Goal: Task Accomplishment & Management: Manage account settings

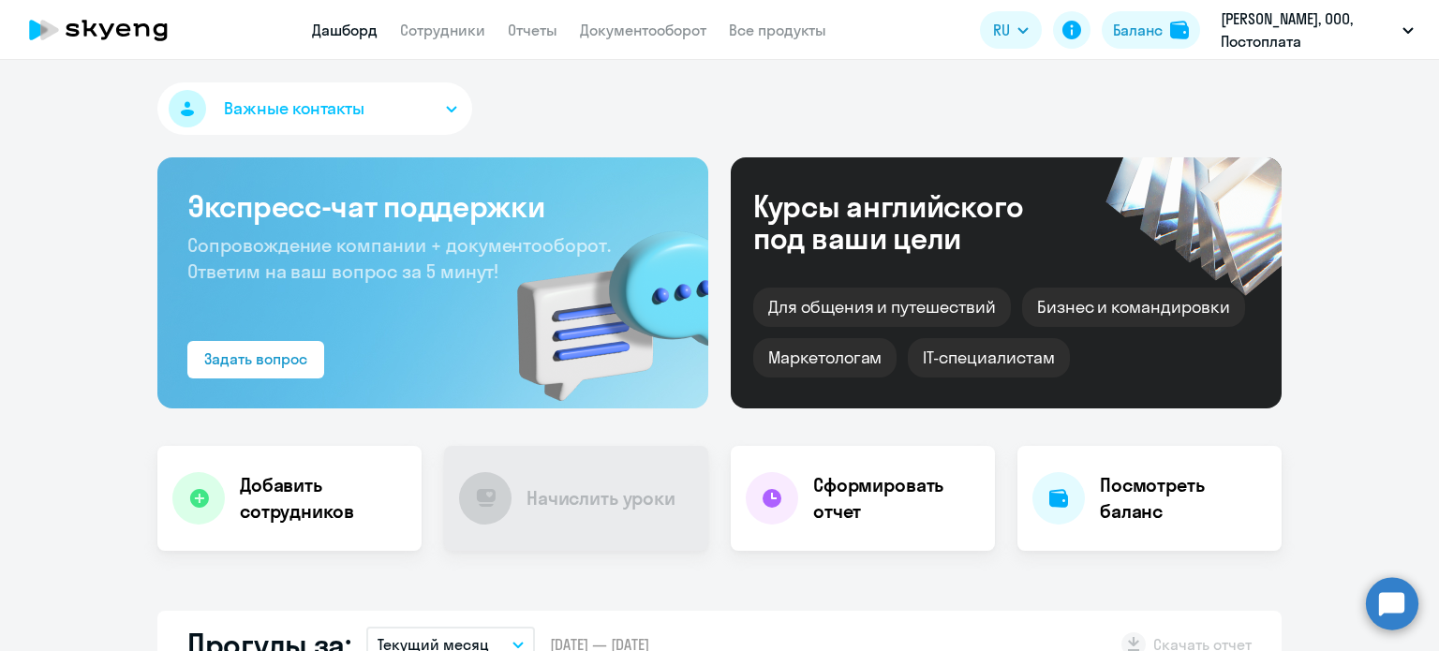
select select "30"
click at [628, 39] on link "Документооборот" at bounding box center [643, 30] width 126 height 19
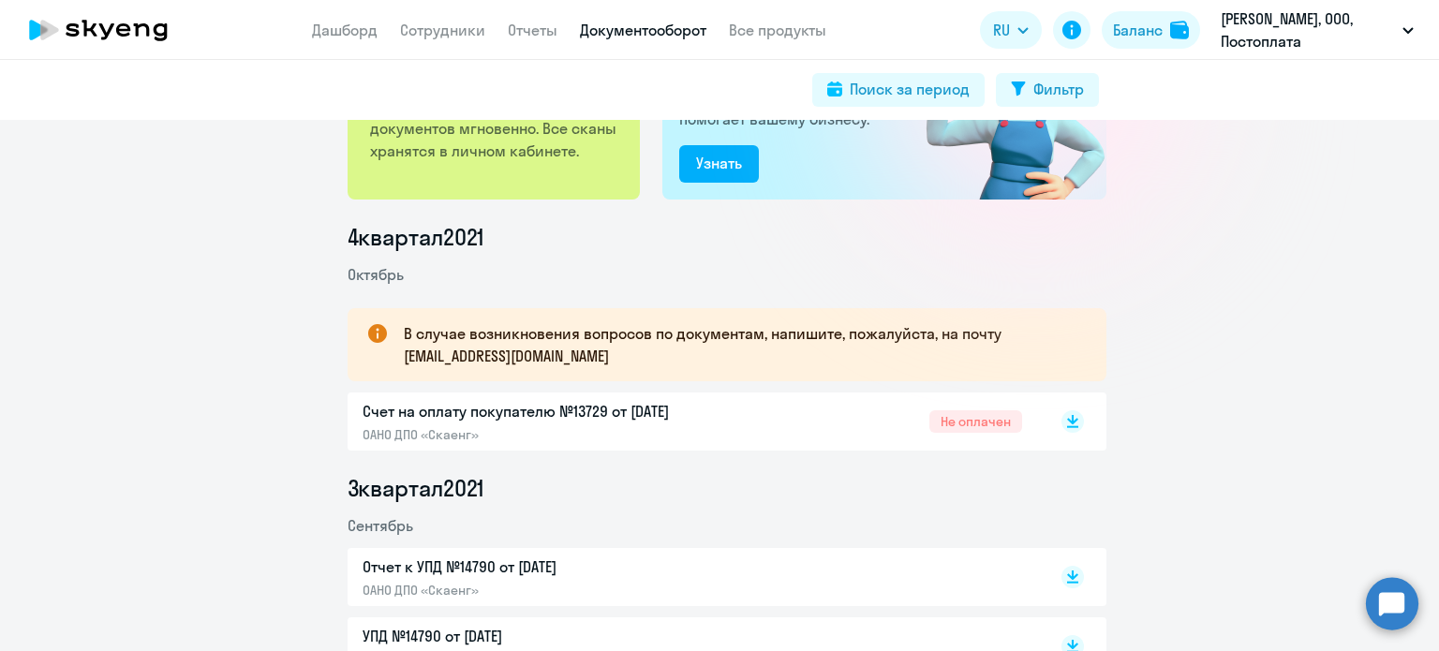
scroll to position [187, 0]
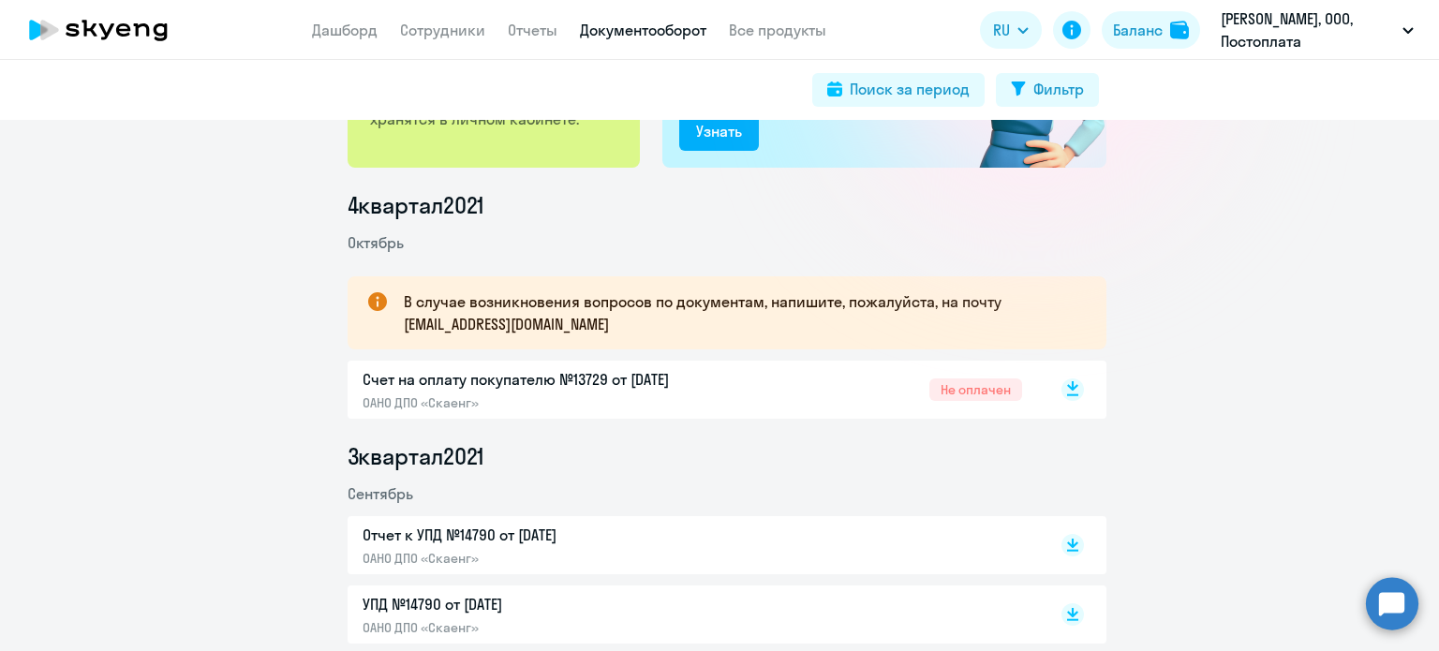
click at [1067, 394] on icon at bounding box center [1072, 395] width 11 height 2
click at [1306, 348] on div "4 квартал [DATE] В случае возникновения вопросов по документам, напишите, пожал…" at bounding box center [726, 537] width 1425 height 695
click at [438, 29] on link "Сотрудники" at bounding box center [442, 30] width 85 height 19
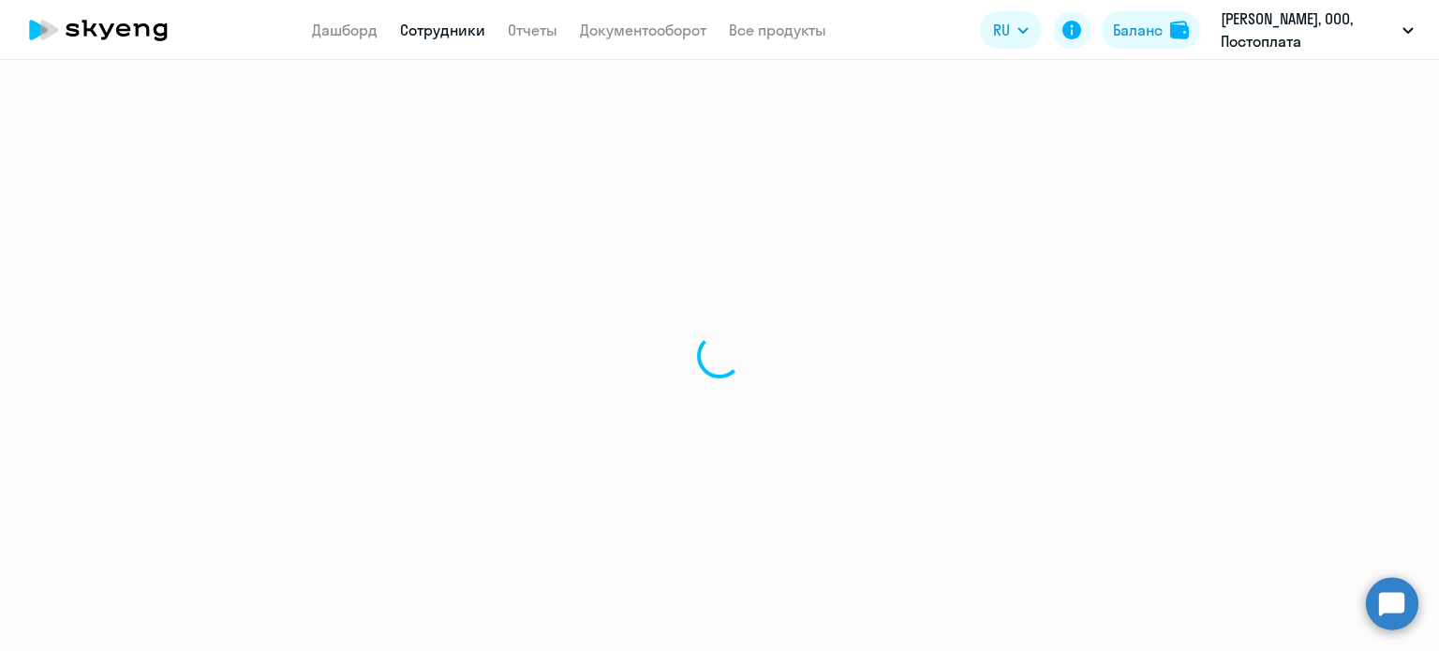
select select "30"
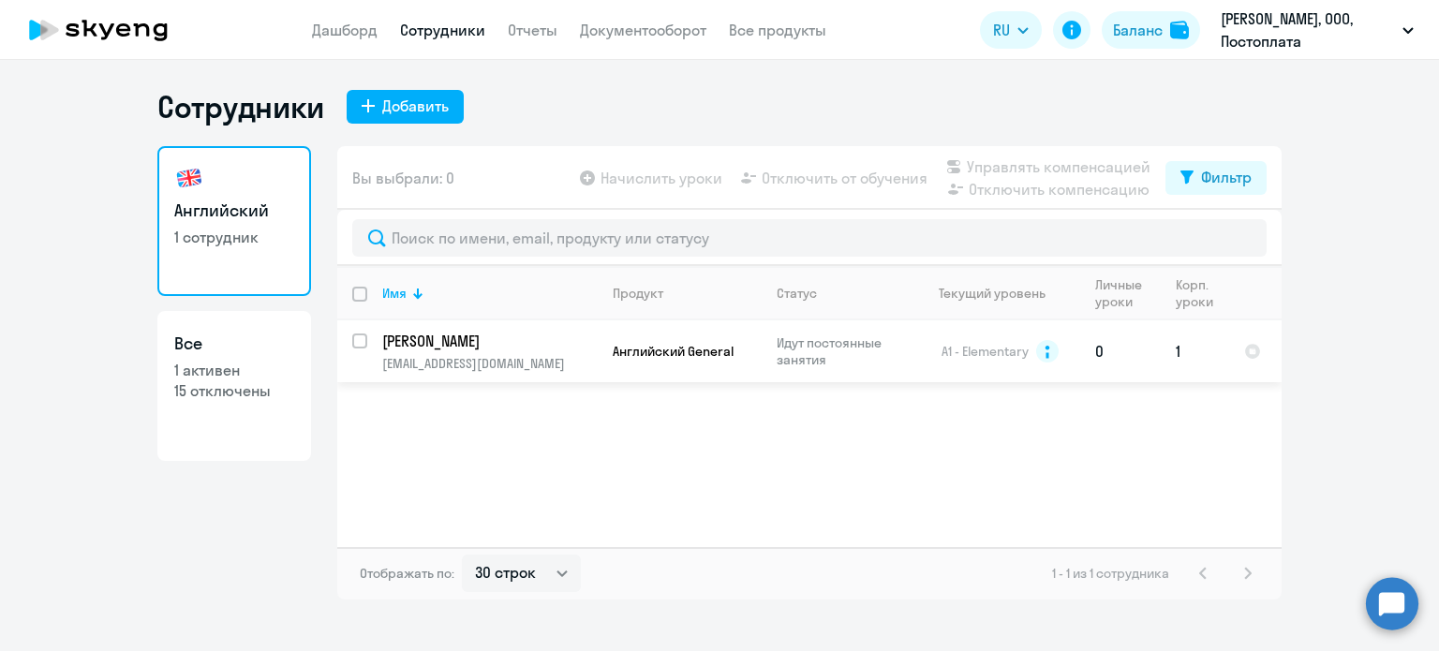
click at [442, 338] on p "[PERSON_NAME]" at bounding box center [488, 341] width 212 height 21
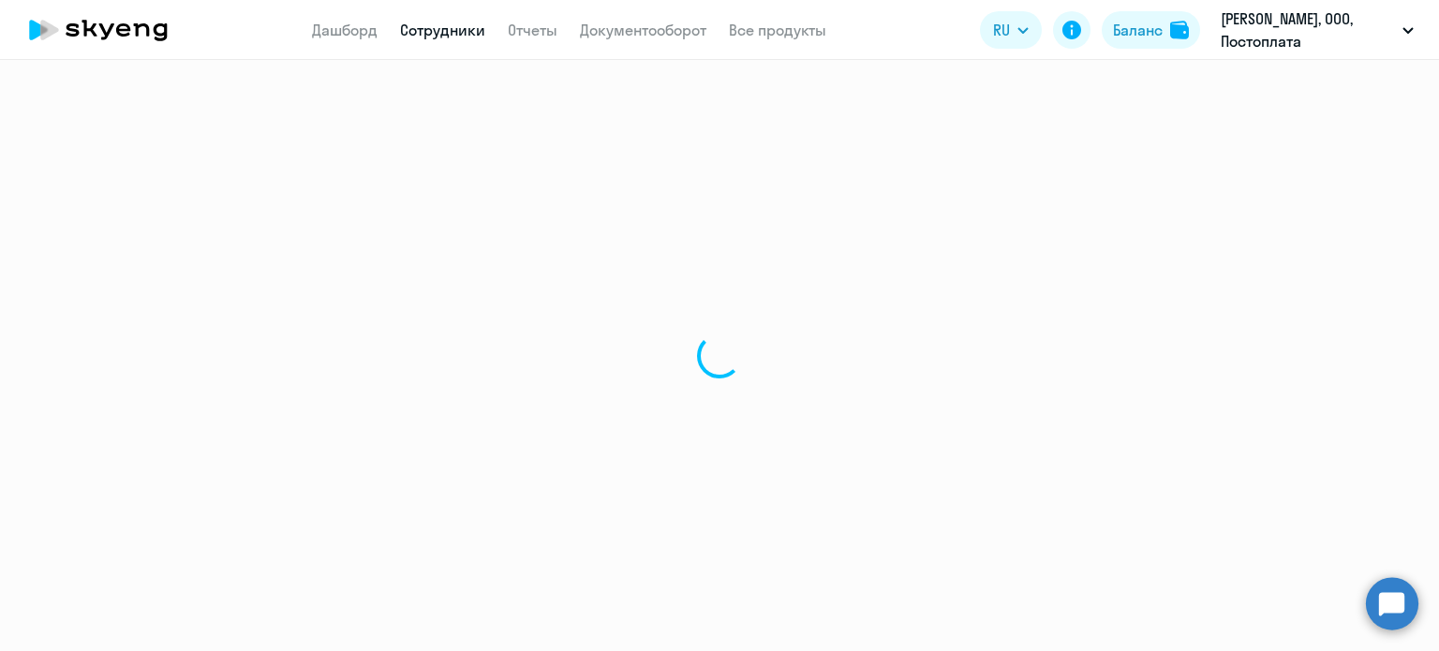
select select "english"
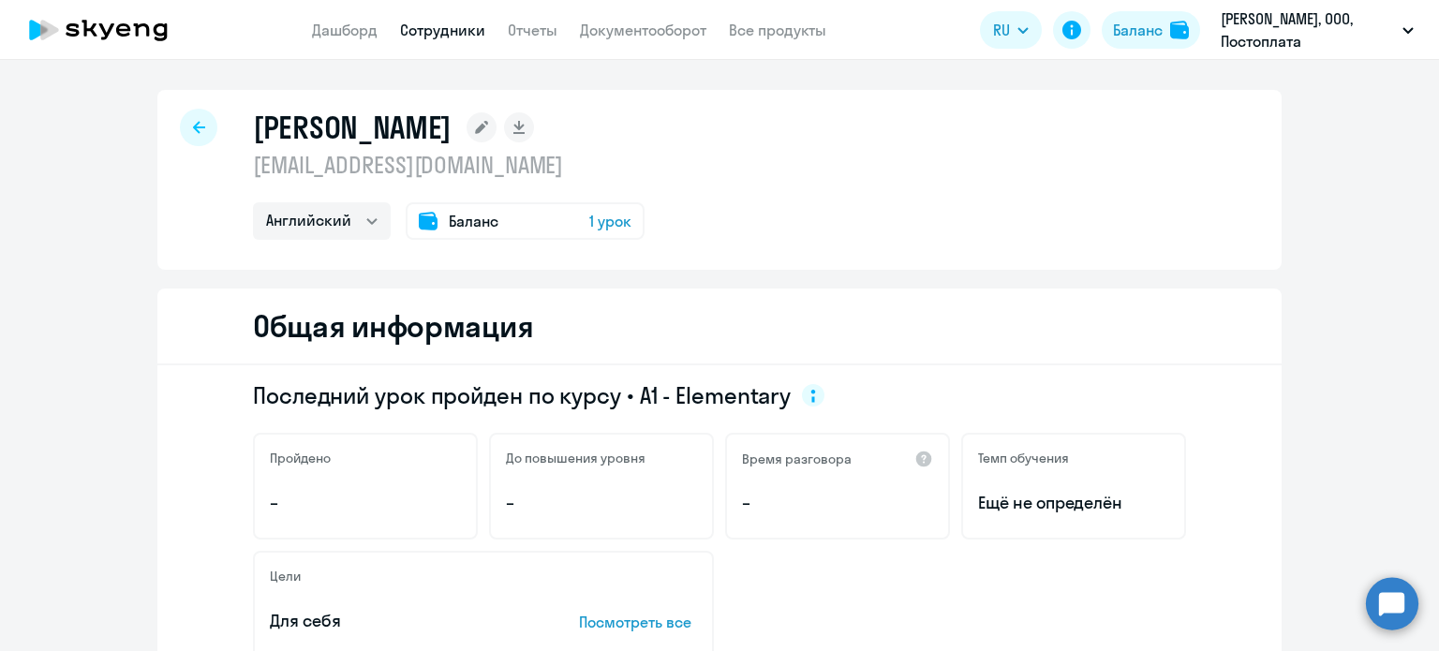
click at [439, 23] on link "Сотрудники" at bounding box center [442, 30] width 85 height 19
select select "30"
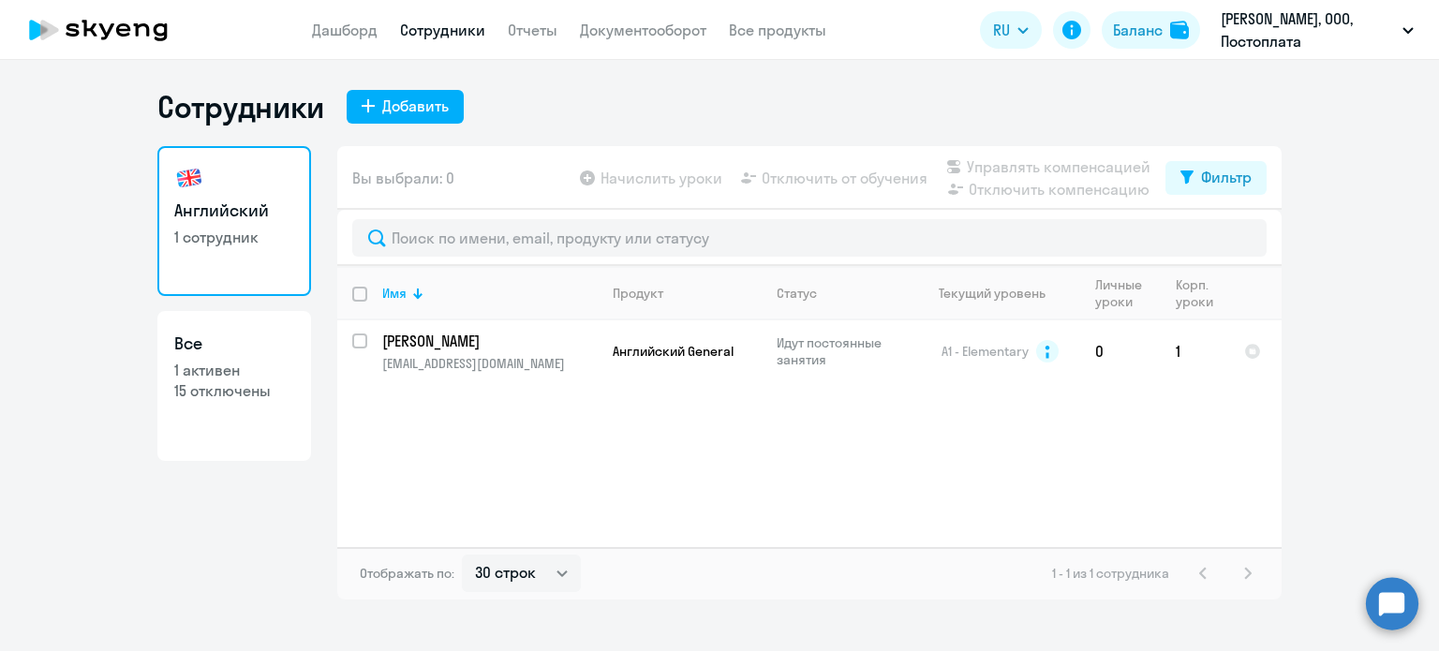
click at [250, 407] on link "Все 1 активен 15 отключены" at bounding box center [234, 386] width 154 height 150
select select "30"
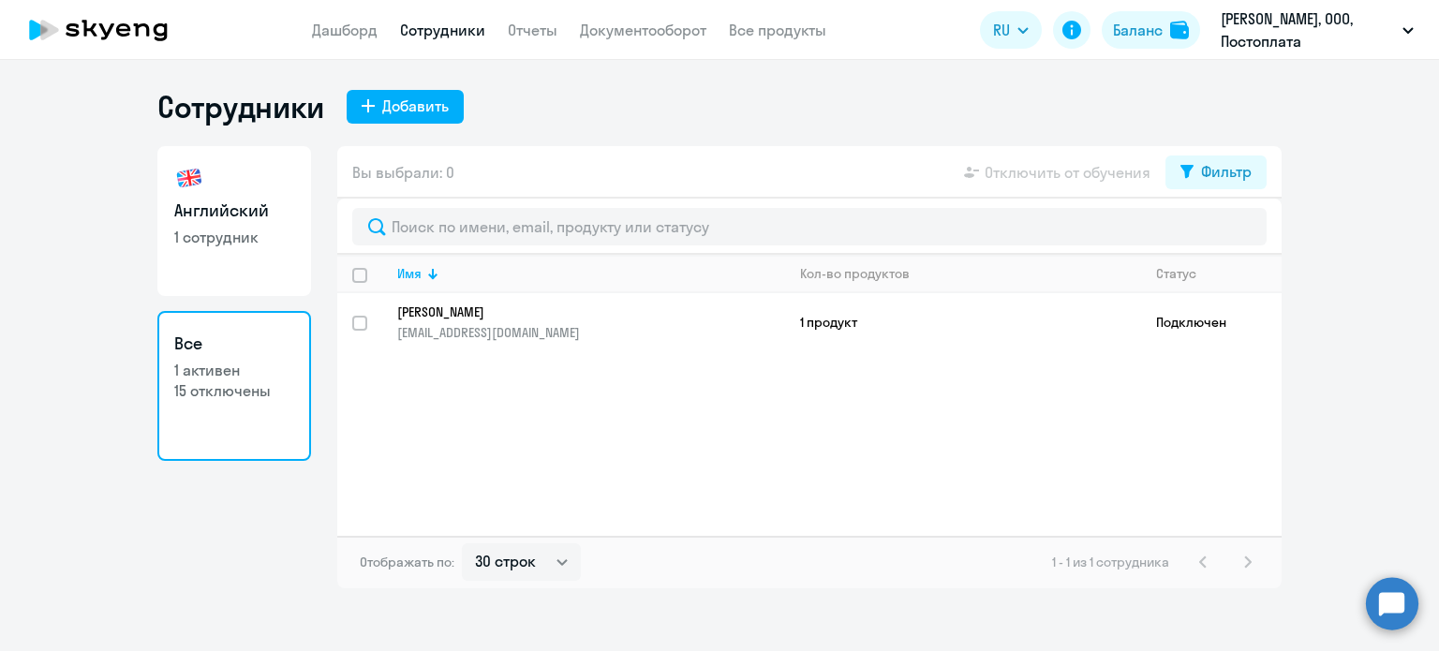
click at [1047, 172] on app-table-action-button "Отключить от обучения" at bounding box center [1055, 172] width 190 height 22
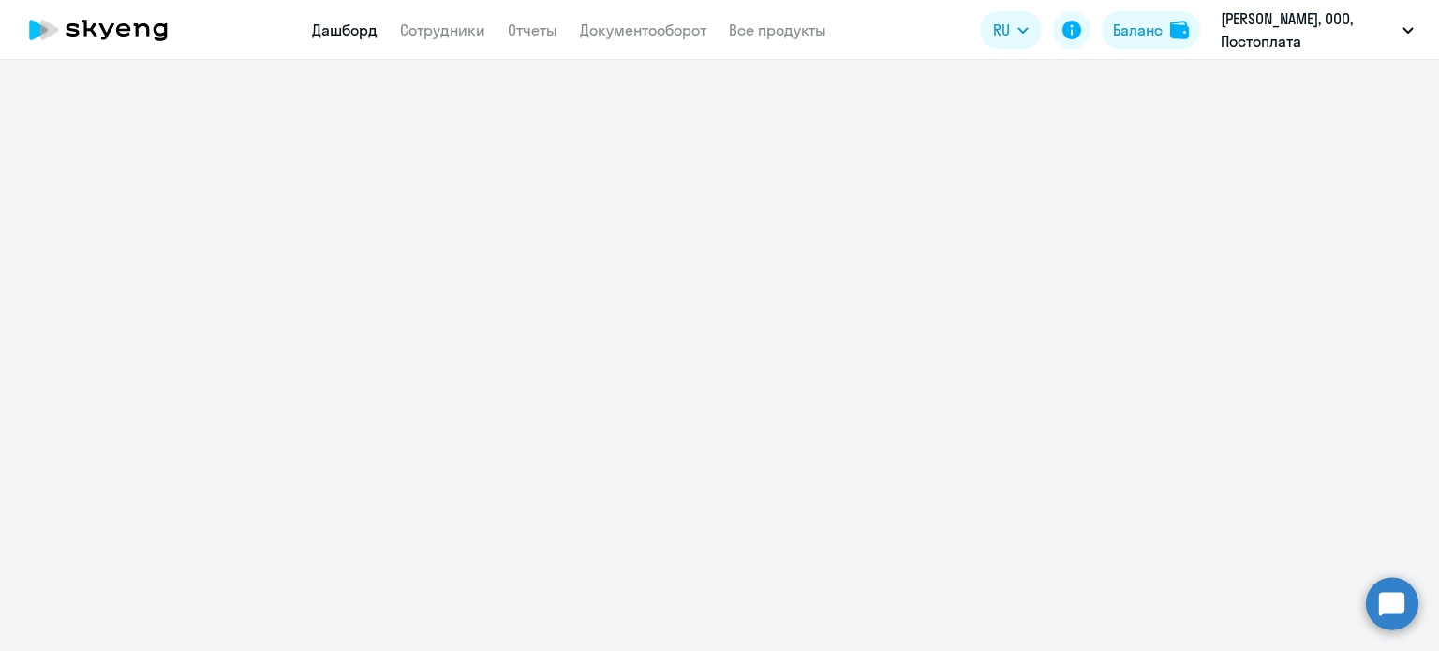
click at [365, 37] on link "Дашборд" at bounding box center [345, 30] width 66 height 19
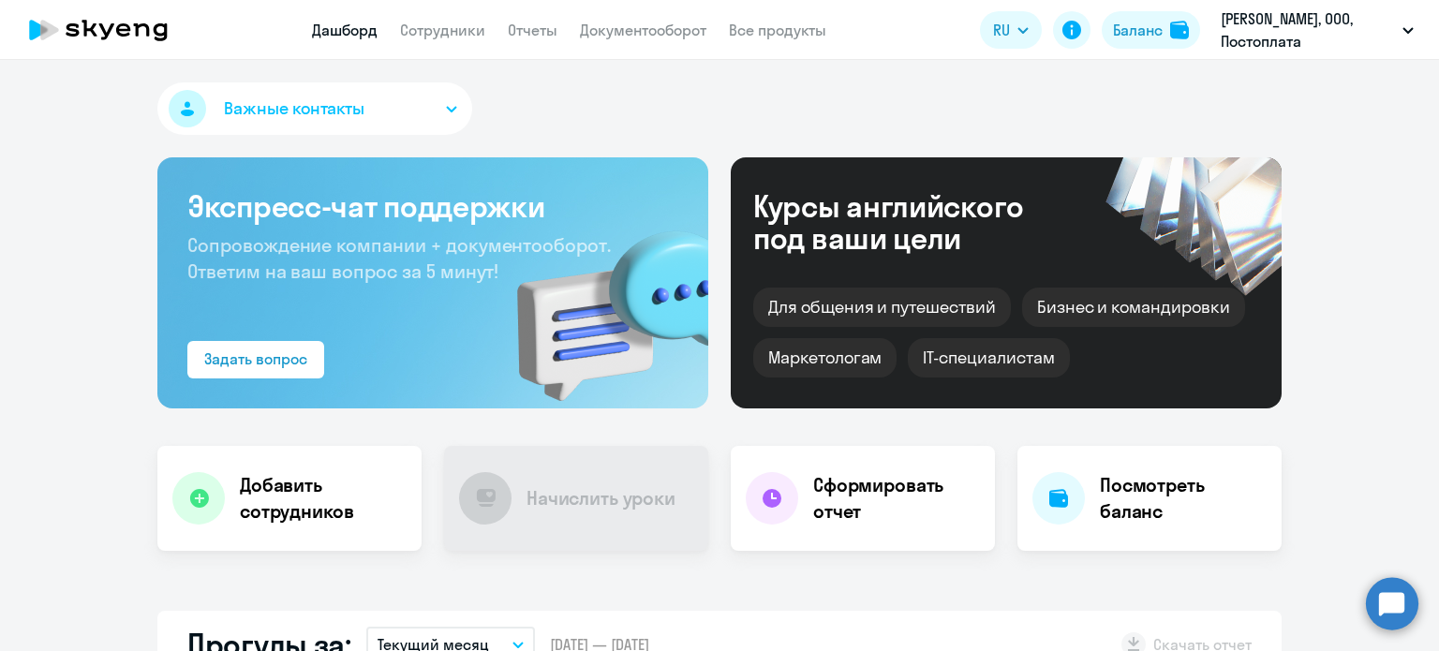
select select "30"
